Goal: Task Accomplishment & Management: Complete application form

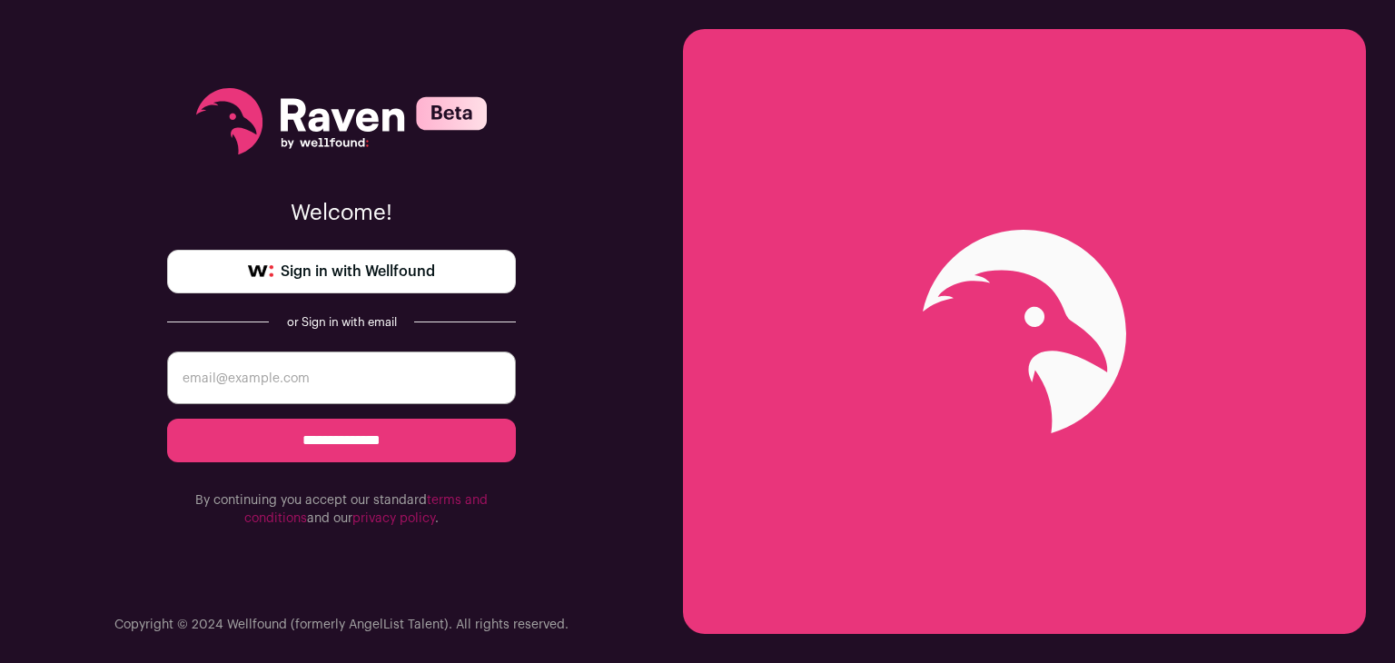
click at [371, 281] on span "Sign in with Wellfound" at bounding box center [358, 272] width 154 height 22
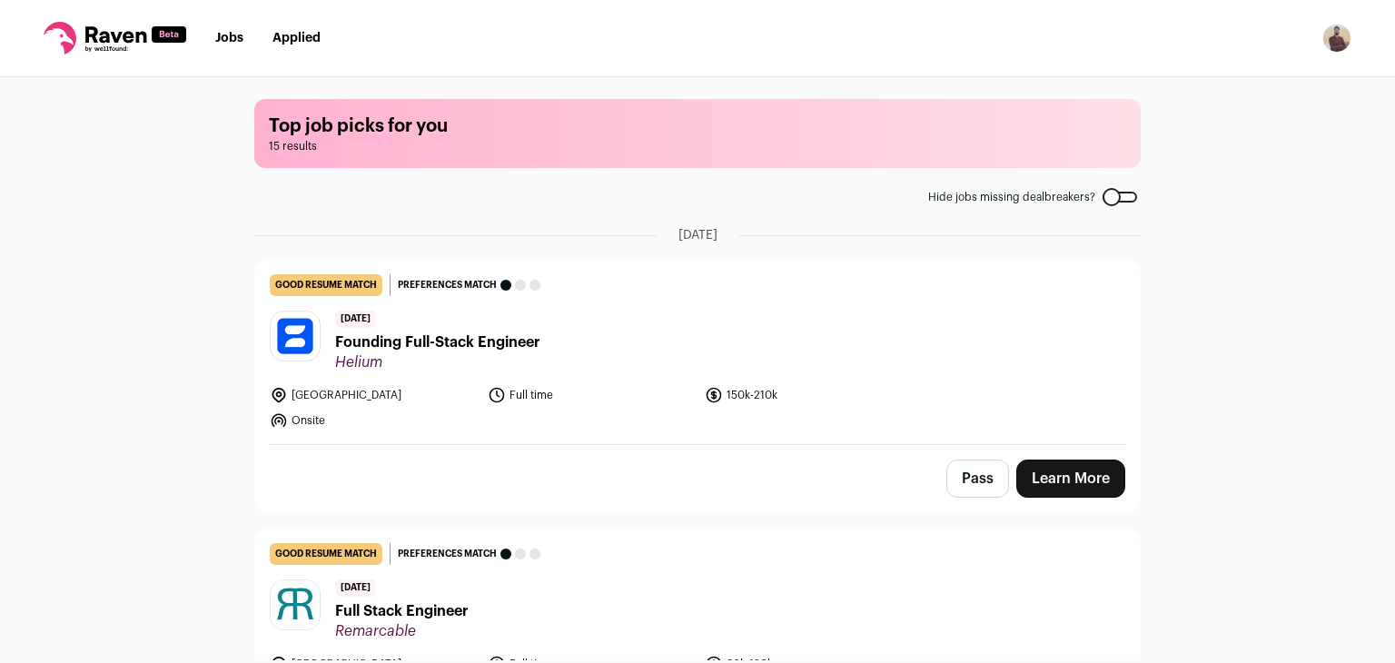
click at [1333, 20] on nav "Jobs Applied Settings Notifications Preferences Resume FAQs Logout" at bounding box center [697, 38] width 1395 height 77
click at [1337, 38] on img "Open dropdown" at bounding box center [1336, 38] width 29 height 29
click at [1104, 192] on div at bounding box center [1120, 197] width 35 height 11
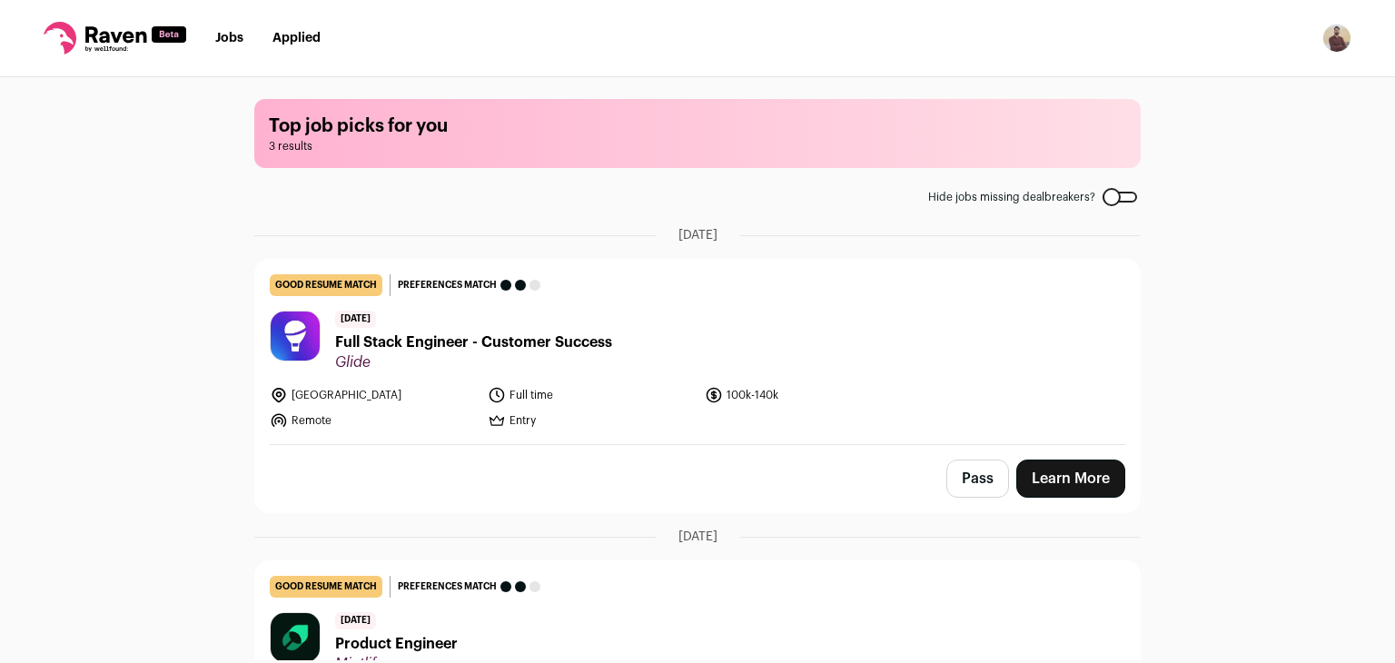
click at [1104, 188] on main "Top job picks for you 3 results Hide jobs missing dealbreakers? August 5th, 202…" at bounding box center [698, 368] width 930 height 583
click at [1120, 192] on div at bounding box center [1120, 197] width 35 height 11
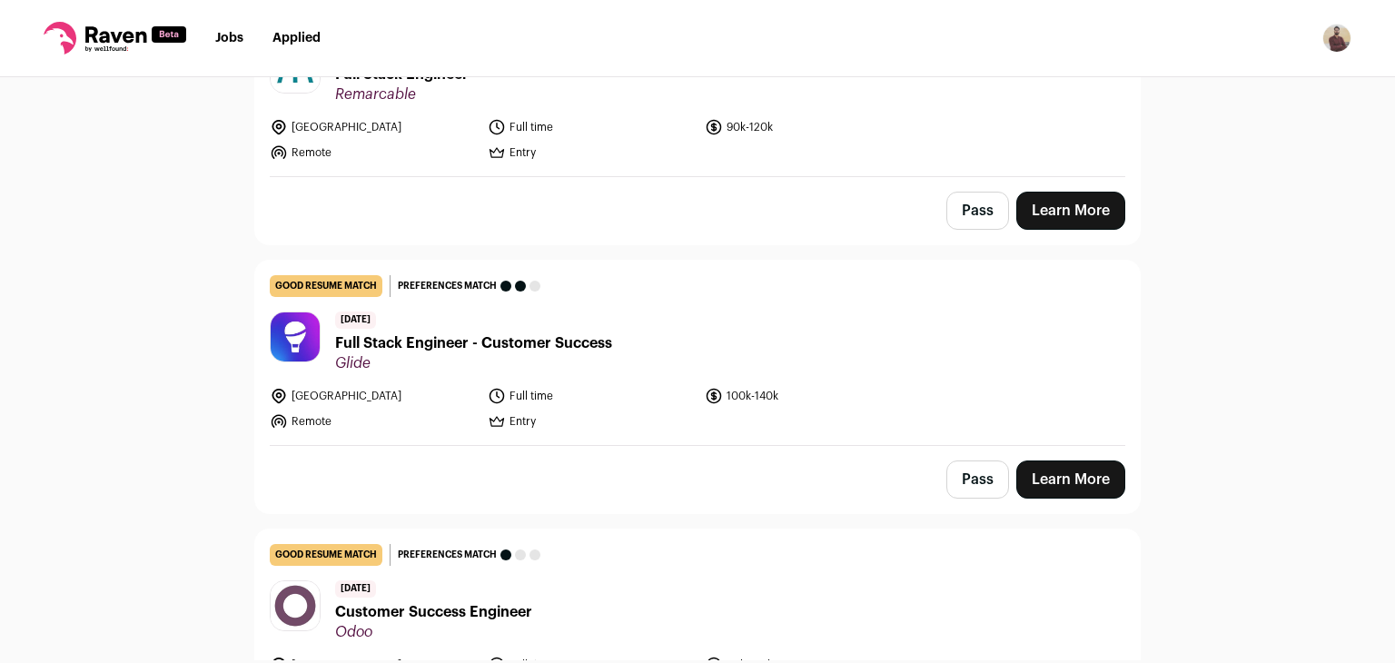
scroll to position [538, 0]
click at [1334, 45] on img "Open dropdown" at bounding box center [1336, 38] width 29 height 29
click at [1232, 123] on link "FAQs" at bounding box center [1250, 132] width 201 height 44
click at [1199, 391] on div "Top job picks for you 15 results Hide jobs missing dealbreakers? August 5th, 20…" at bounding box center [697, 368] width 1395 height 583
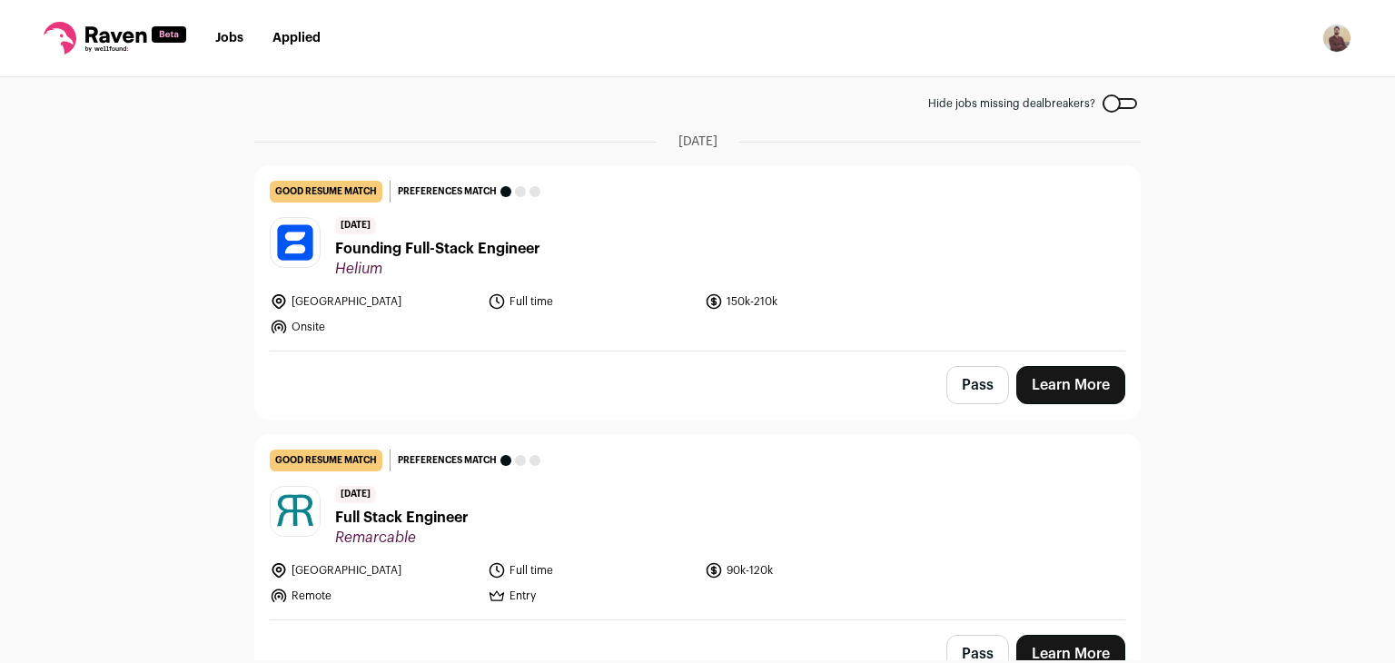
scroll to position [0, 0]
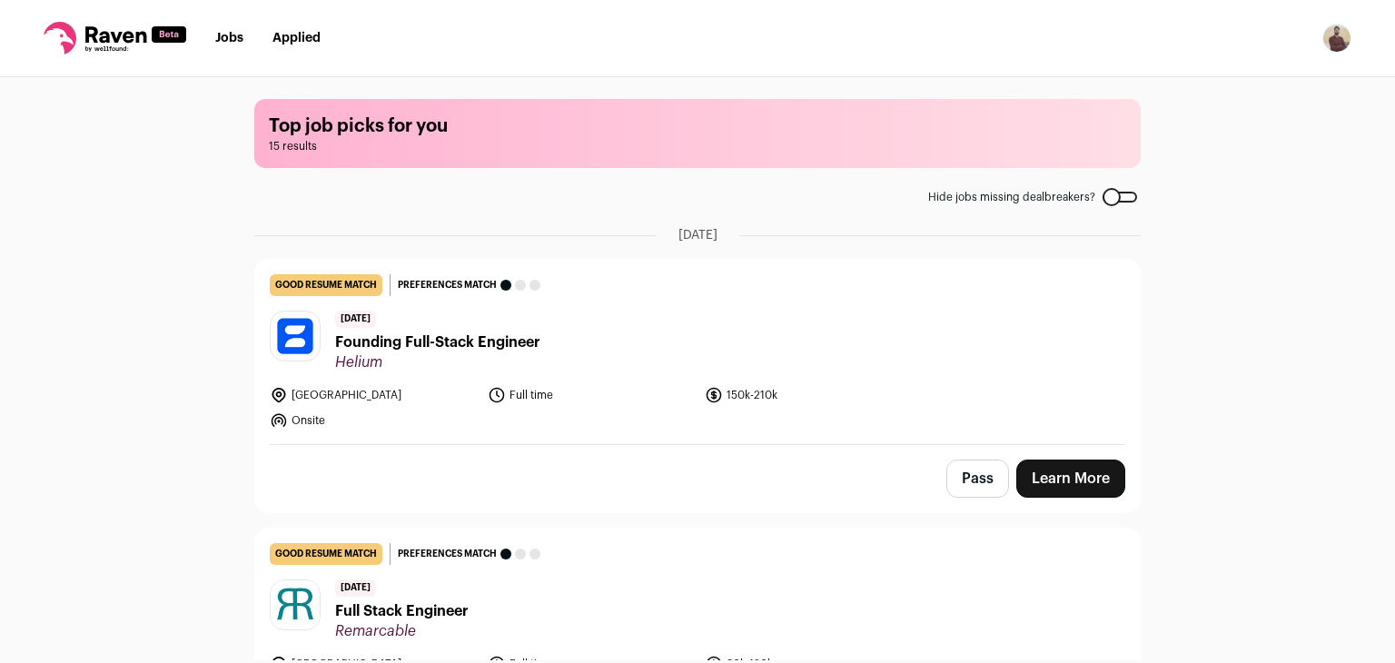
click at [288, 32] on link "Applied" at bounding box center [296, 38] width 48 height 13
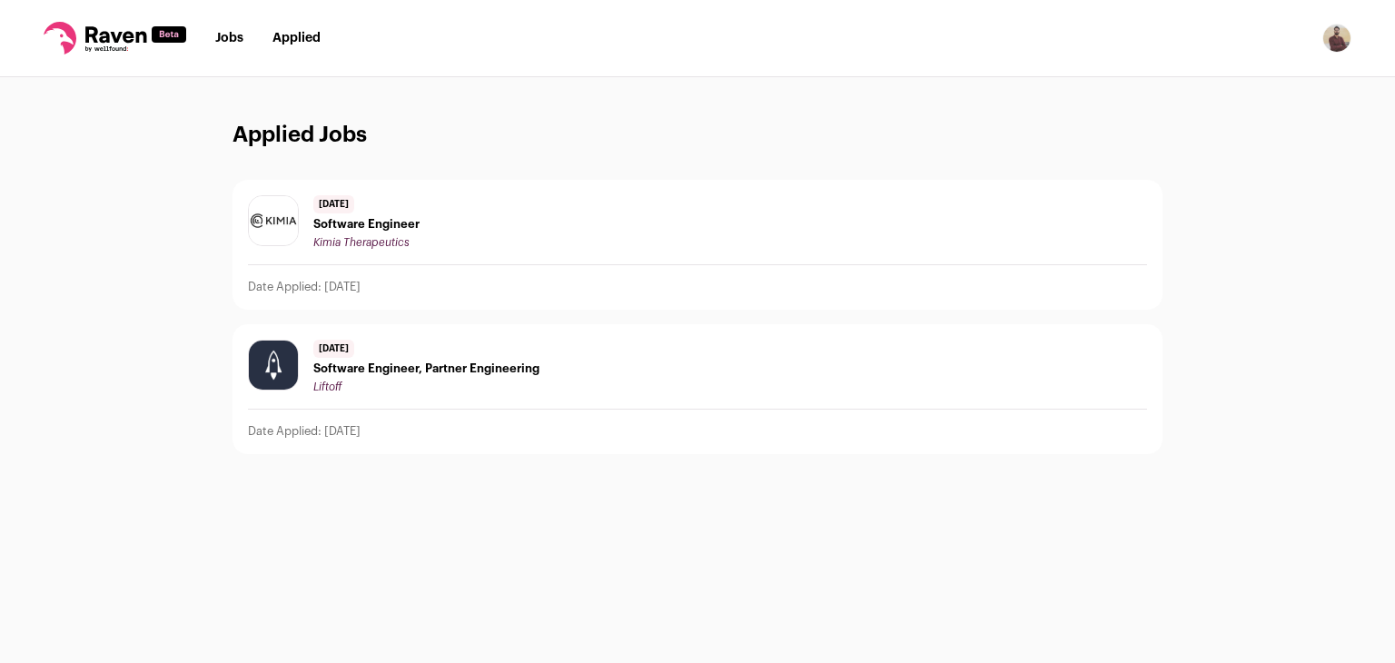
click at [223, 44] on link "Jobs" at bounding box center [229, 38] width 28 height 13
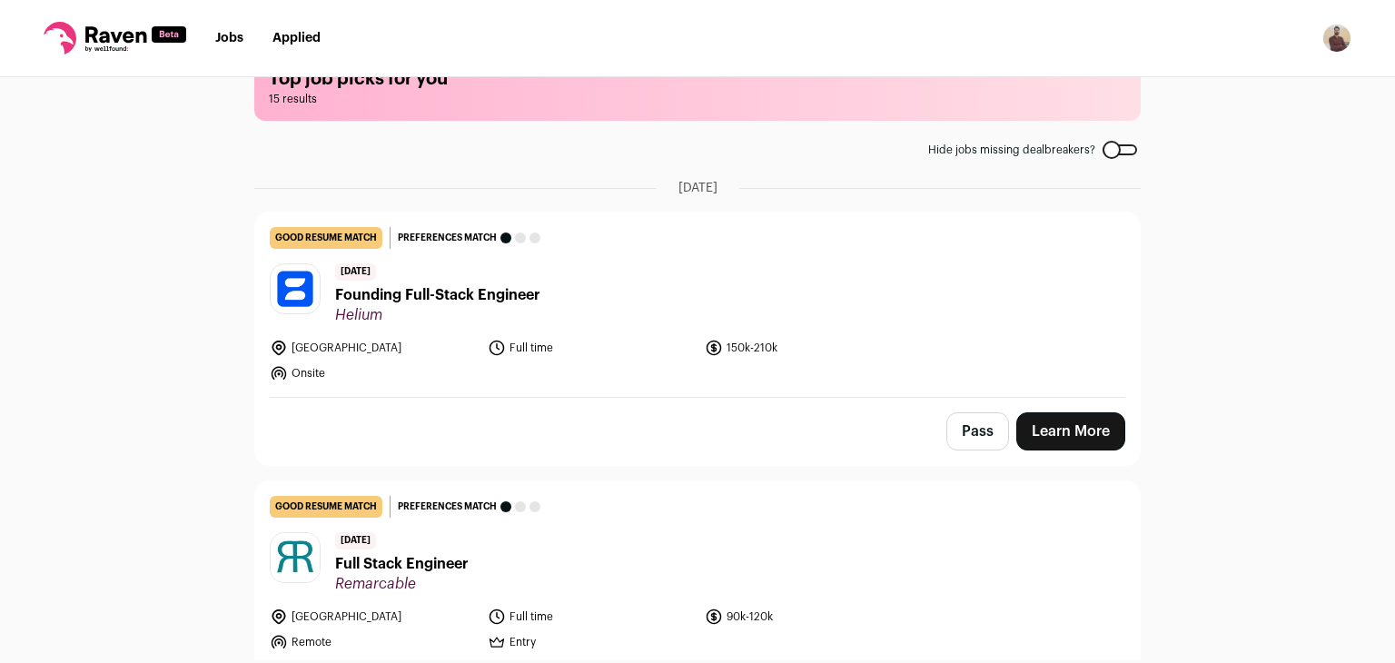
scroll to position [49, 0]
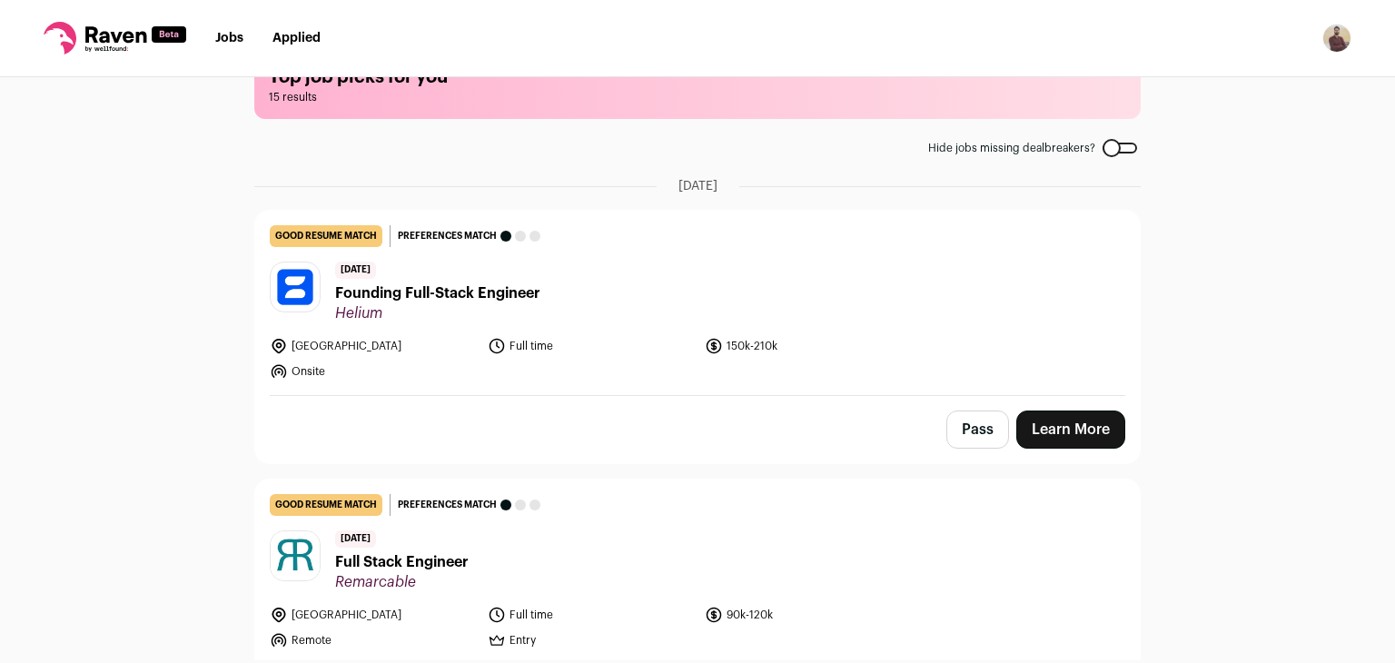
click at [1087, 442] on link "Learn More" at bounding box center [1070, 430] width 109 height 38
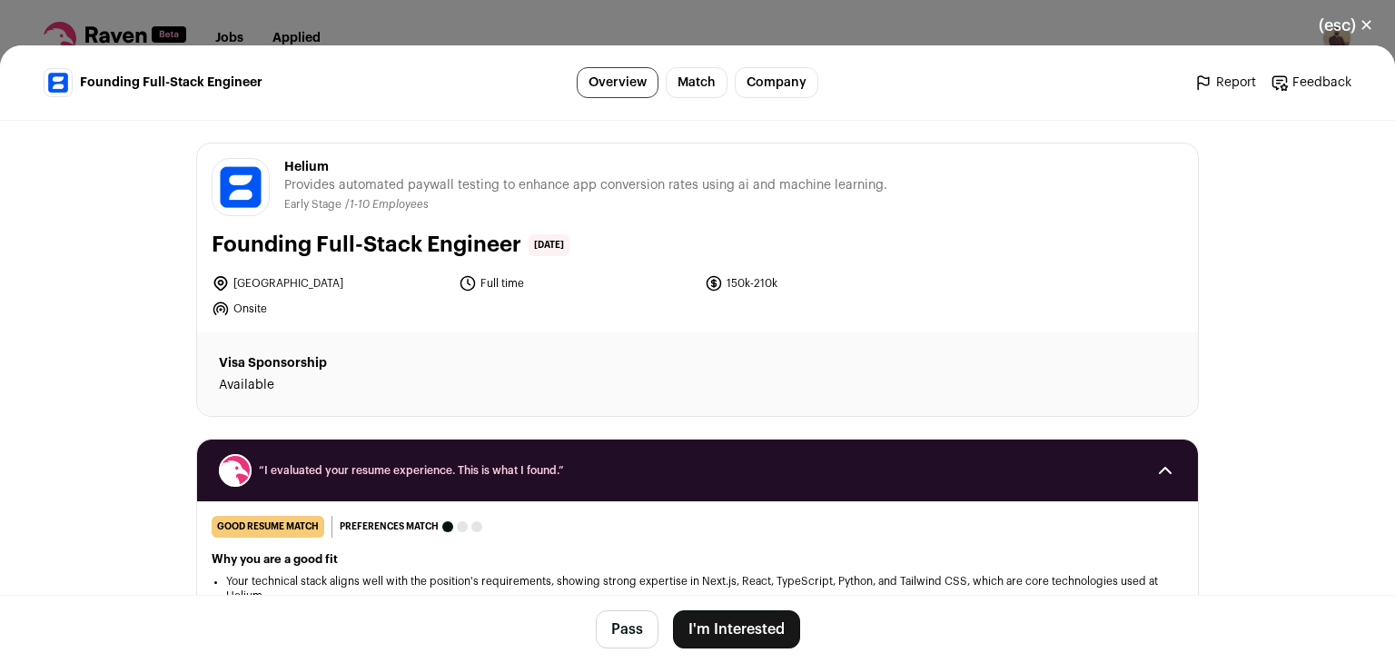
click at [759, 632] on button "I'm Interested" at bounding box center [736, 629] width 127 height 38
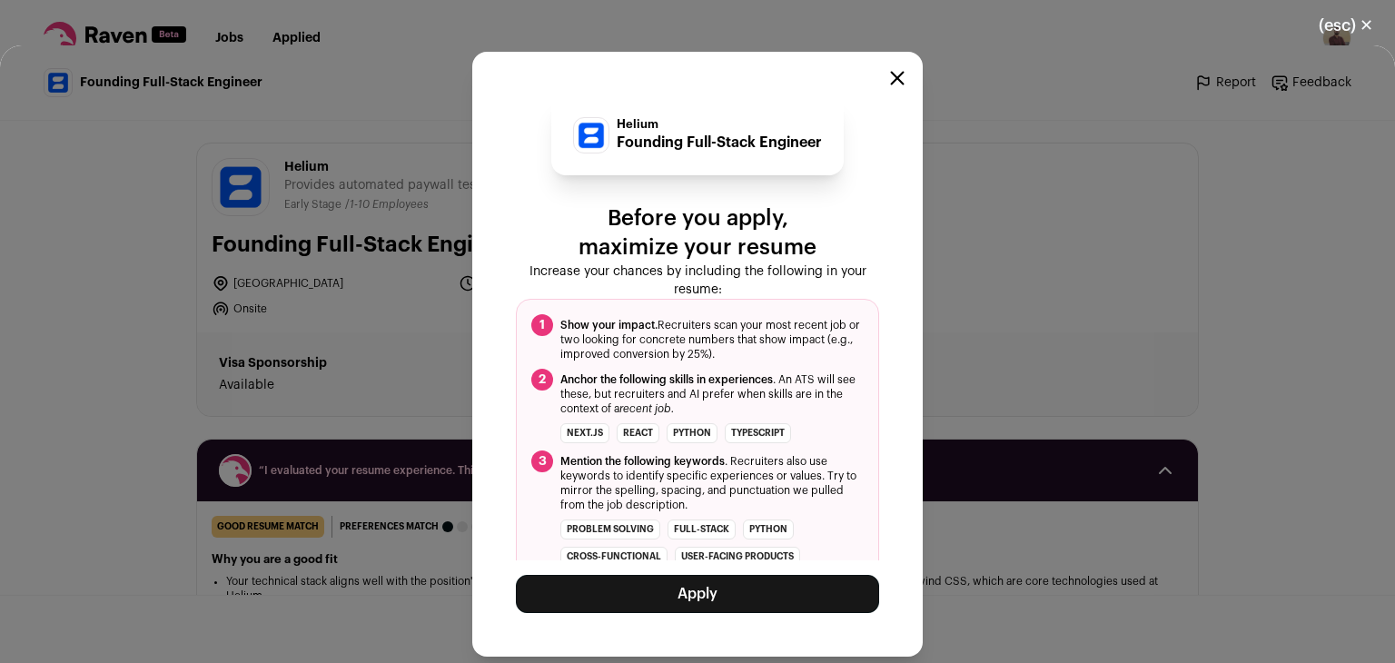
scroll to position [22, 0]
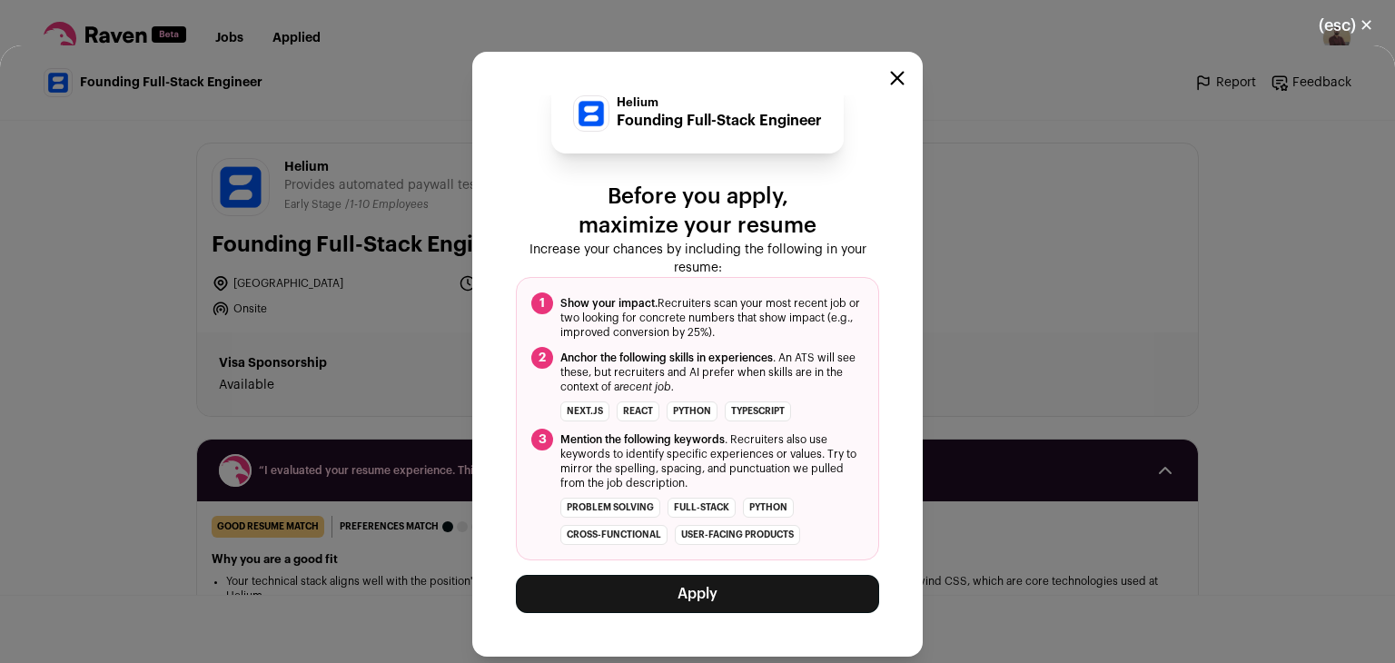
click at [731, 587] on button "Apply" at bounding box center [697, 594] width 363 height 38
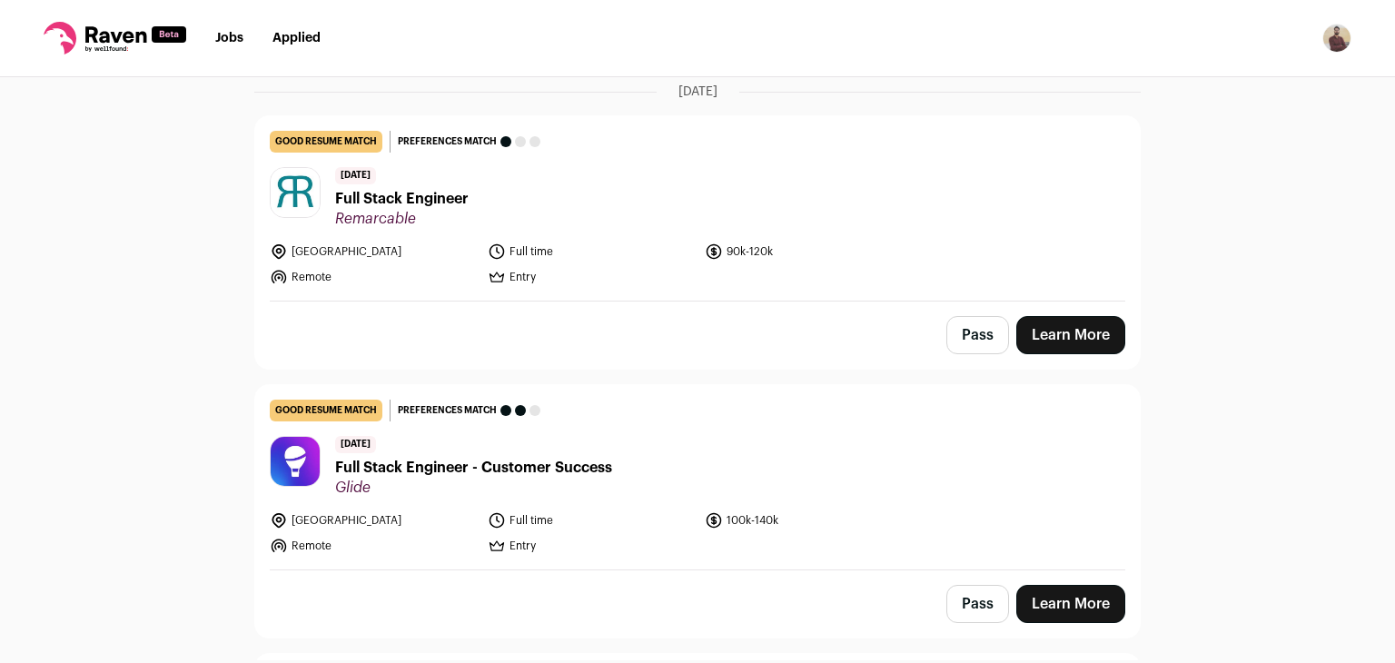
scroll to position [144, 0]
click at [1050, 324] on link "Learn More" at bounding box center [1070, 334] width 109 height 38
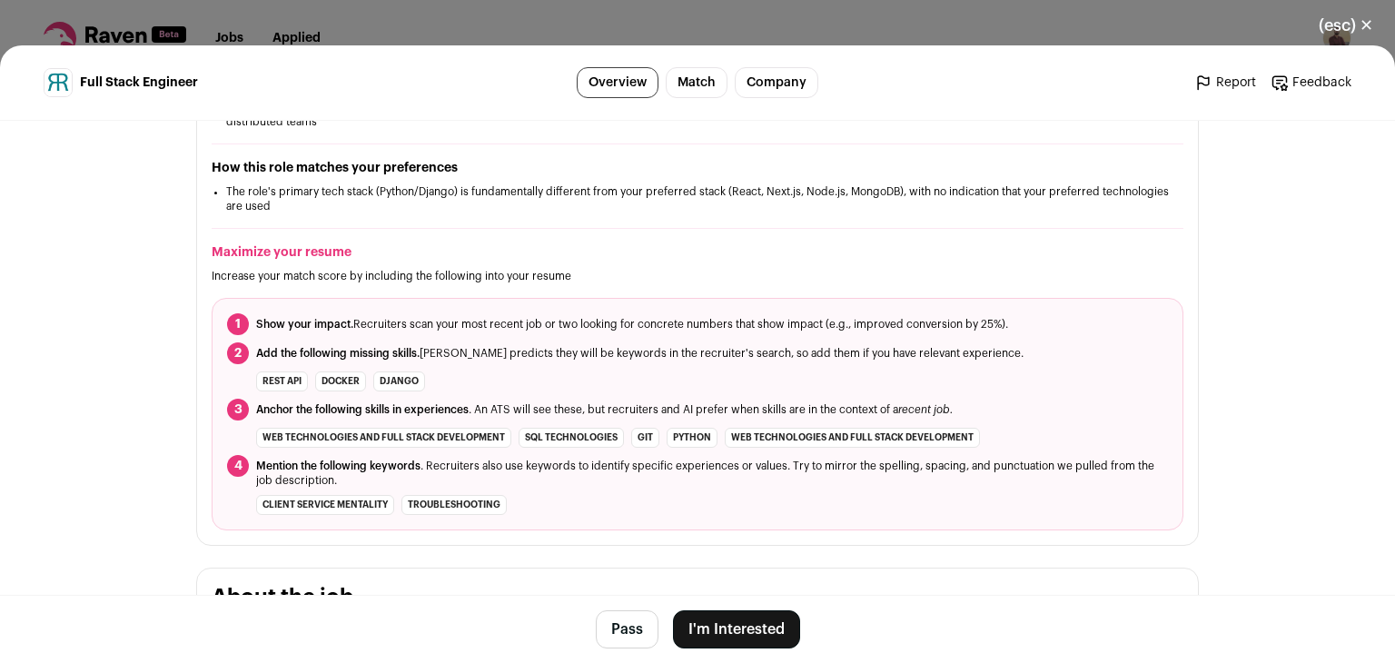
scroll to position [504, 0]
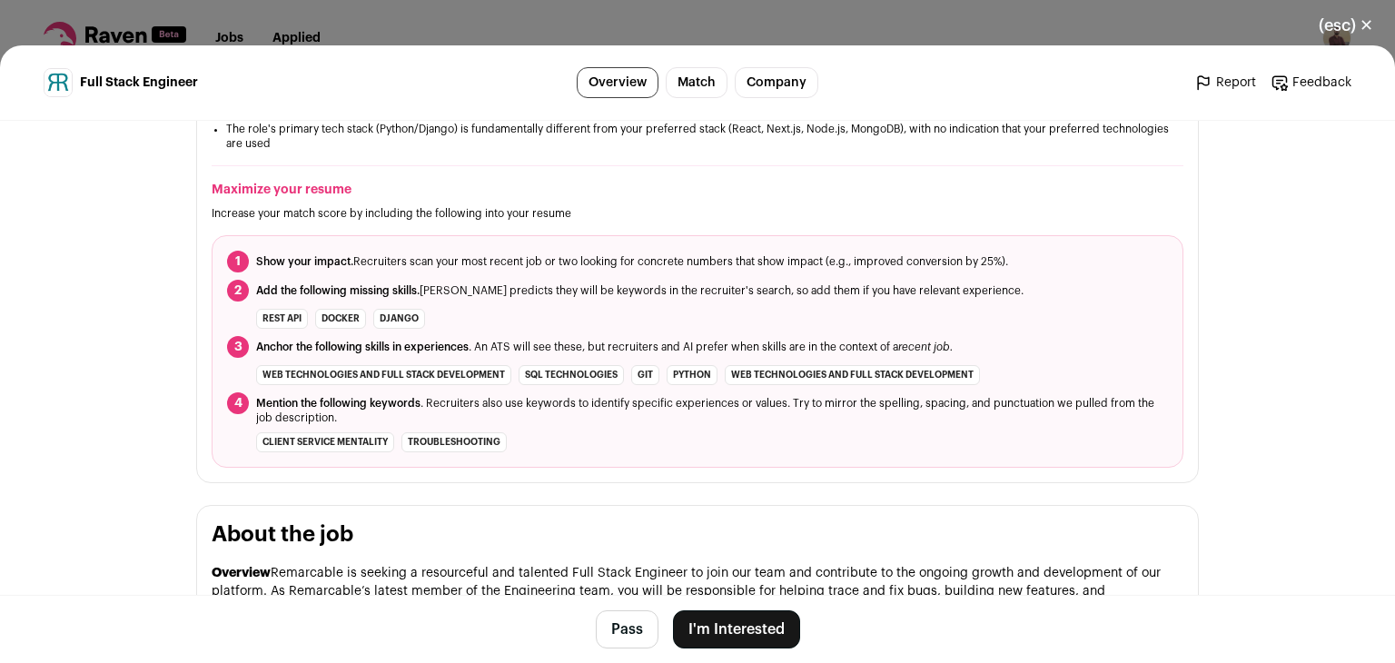
click at [732, 629] on button "I'm Interested" at bounding box center [736, 629] width 127 height 38
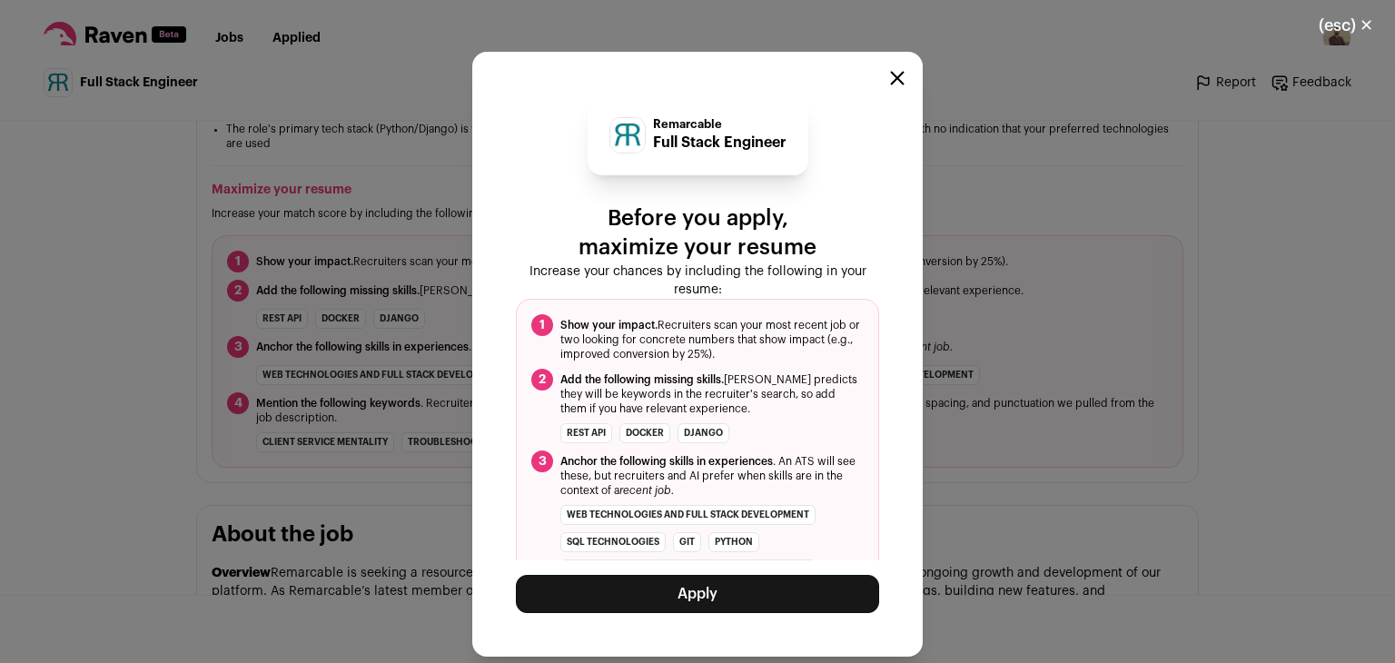
click at [669, 593] on button "Apply" at bounding box center [697, 594] width 363 height 38
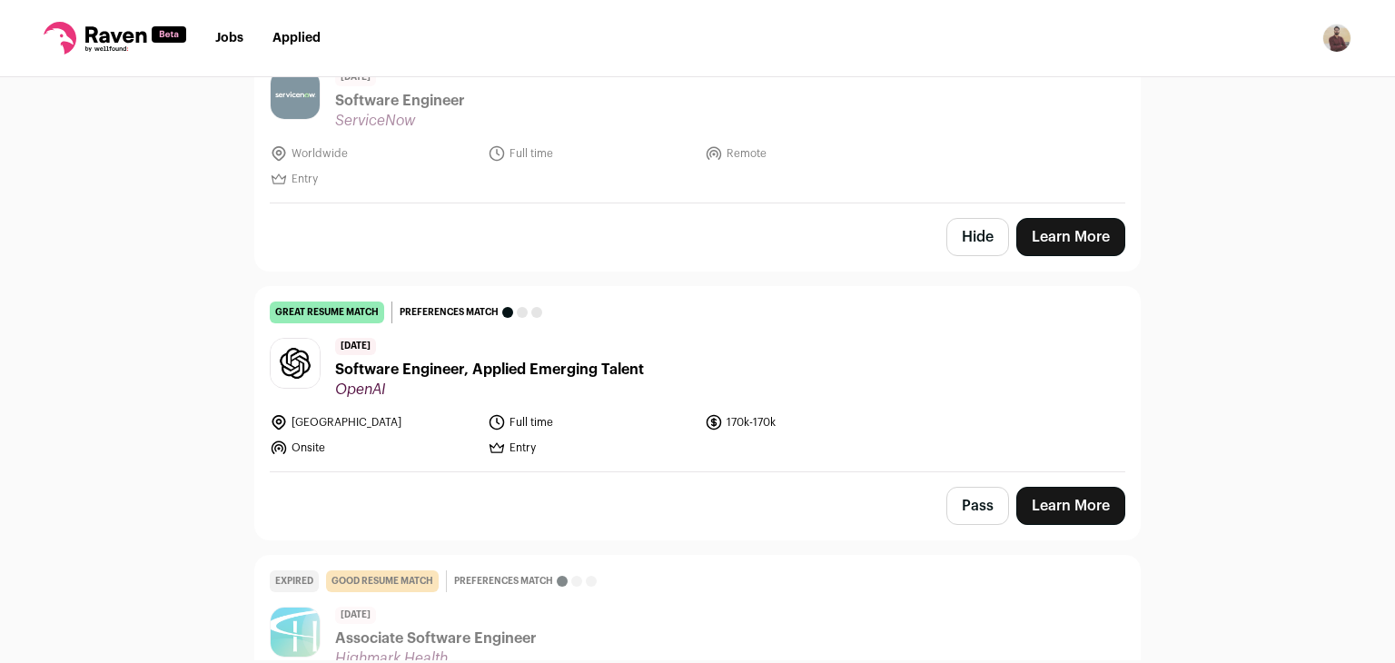
scroll to position [1866, 0]
